Goal: Download file/media

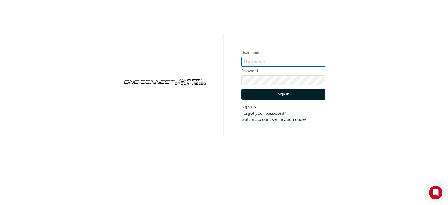
type input "CHAU0436"
click at [276, 91] on button "Sign In" at bounding box center [283, 94] width 84 height 11
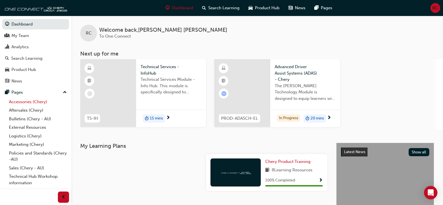
click at [22, 104] on link "Accessories (Chery)" at bounding box center [38, 101] width 62 height 9
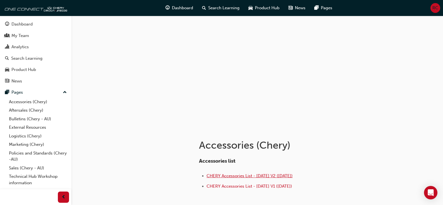
click at [269, 176] on span "CHERY Accessories List - [DATE] V2 ([DATE])" at bounding box center [250, 175] width 86 height 5
